Goal: Task Accomplishment & Management: Manage account settings

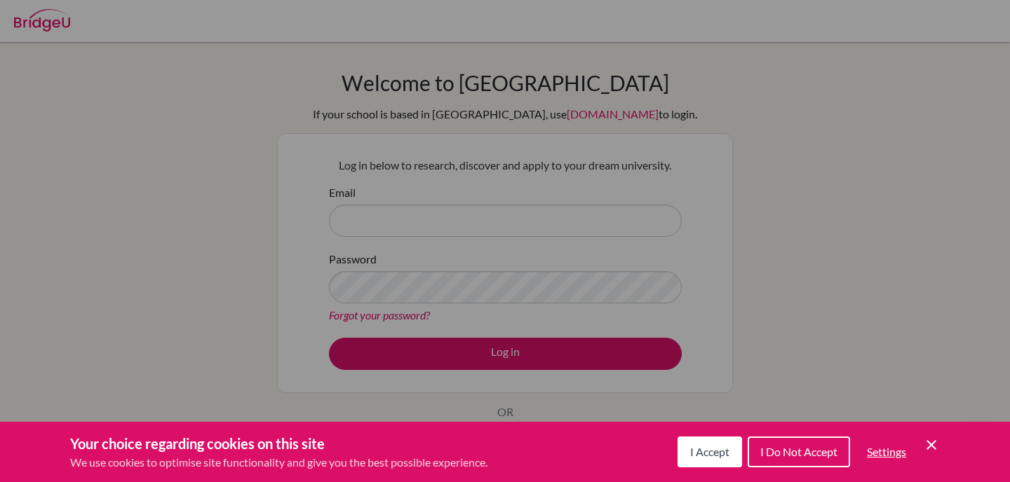
click at [931, 442] on icon "Cookie Control Close Icon" at bounding box center [931, 445] width 17 height 17
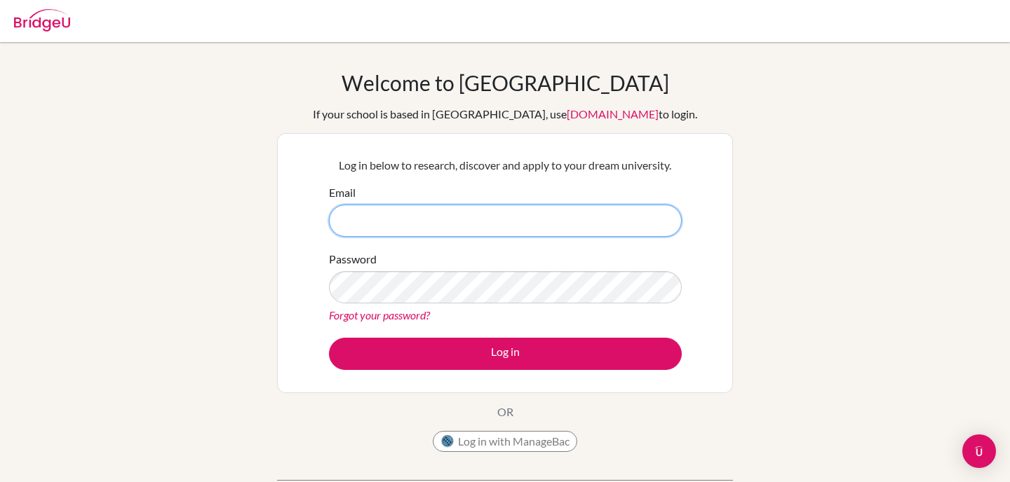
click at [452, 222] on input "Email" at bounding box center [505, 221] width 353 height 32
type input "[EMAIL_ADDRESS][DOMAIN_NAME]"
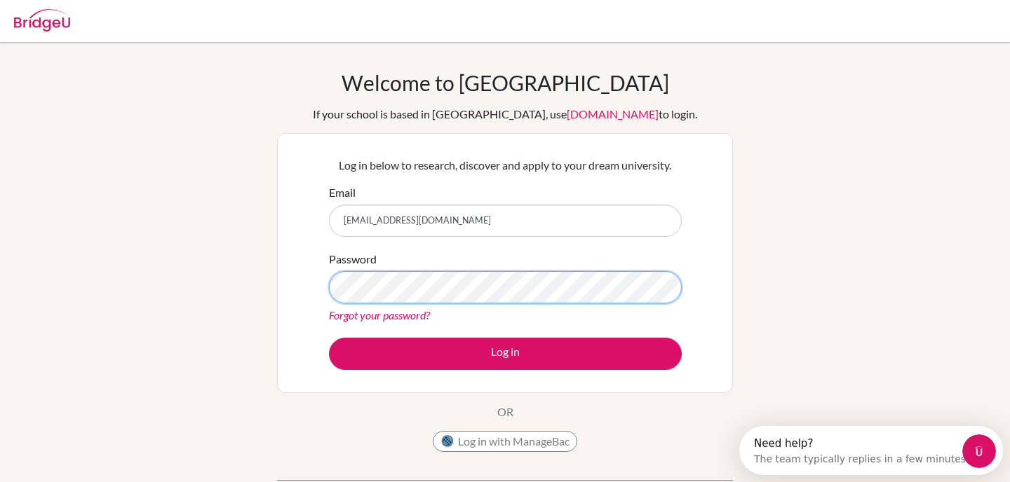
click at [329, 338] on button "Log in" at bounding box center [505, 354] width 353 height 32
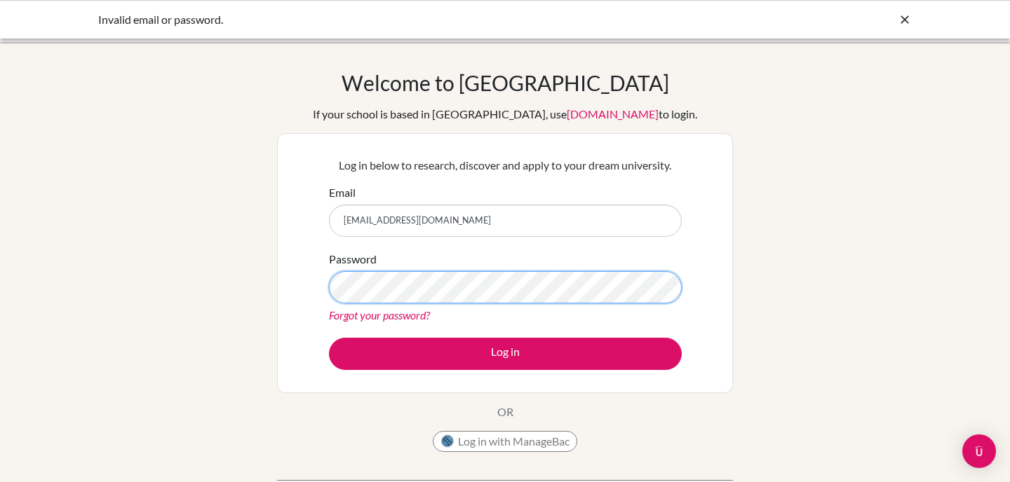
click at [329, 338] on button "Log in" at bounding box center [505, 354] width 353 height 32
